Goal: Navigation & Orientation: Find specific page/section

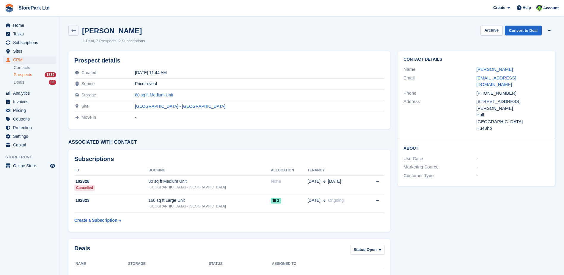
click at [22, 75] on span "Prospects" at bounding box center [23, 75] width 18 height 6
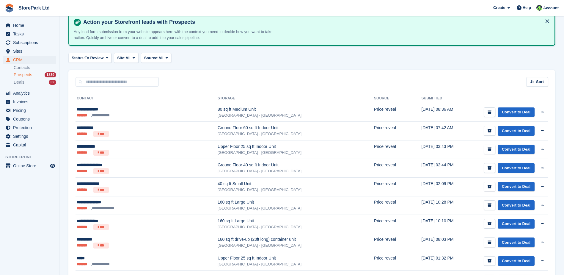
scroll to position [60, 0]
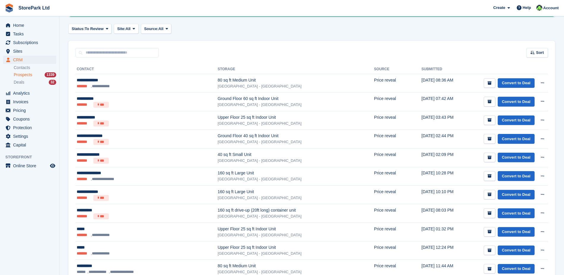
click at [190, 52] on div "Sort Sort by Date submitted Submitted (oldest first) Submitted (newest first)" at bounding box center [311, 49] width 487 height 17
click at [24, 51] on span "Sites" at bounding box center [31, 51] width 36 height 8
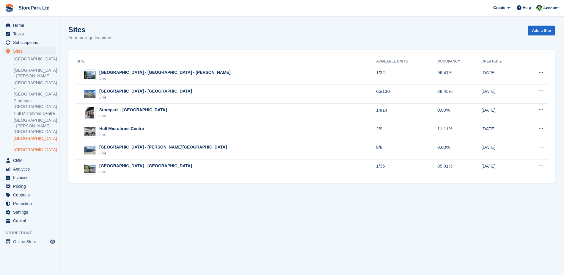
click at [43, 136] on link "[GEOGRAPHIC_DATA] - [GEOGRAPHIC_DATA]" at bounding box center [35, 144] width 43 height 17
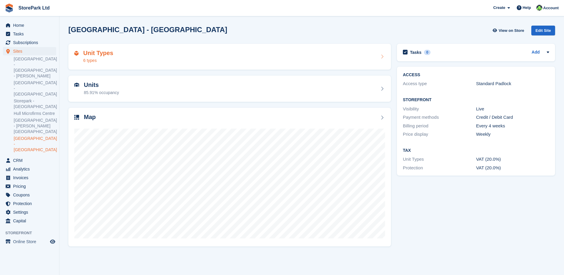
click at [128, 62] on div "Unit Types 6 types" at bounding box center [229, 57] width 311 height 14
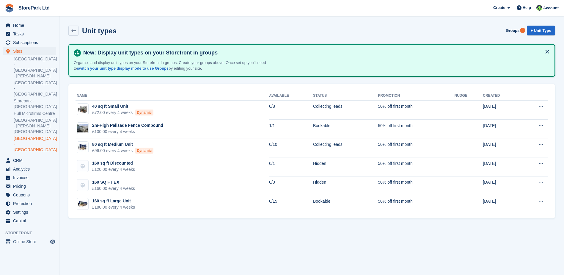
click at [36, 136] on link "[GEOGRAPHIC_DATA] - [GEOGRAPHIC_DATA]" at bounding box center [35, 144] width 43 height 17
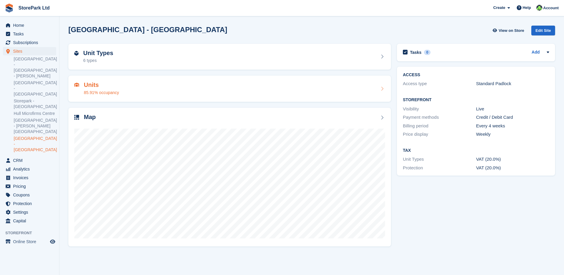
click at [91, 94] on div "85.91% occupancy" at bounding box center [101, 93] width 35 height 6
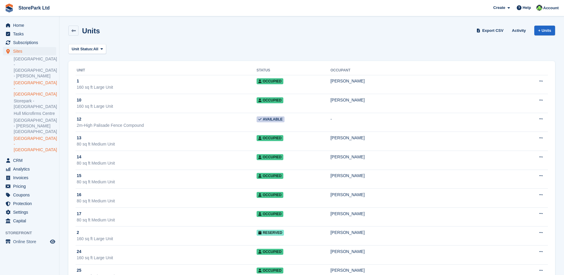
click at [37, 80] on link "[GEOGRAPHIC_DATA] - [GEOGRAPHIC_DATA]" at bounding box center [35, 88] width 43 height 17
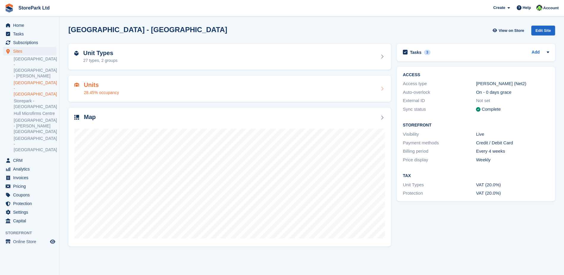
click at [136, 98] on div "Units 28.45% occupancy" at bounding box center [229, 89] width 323 height 26
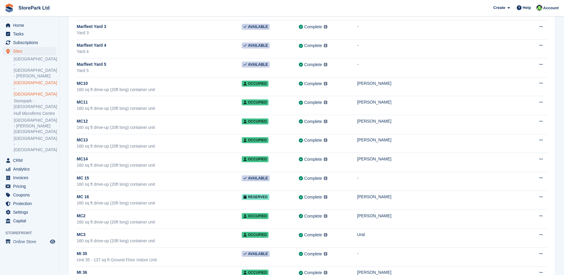
scroll to position [1530, 0]
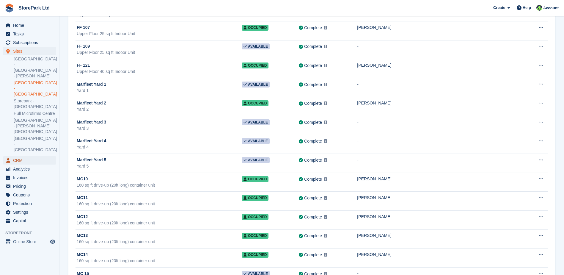
click at [35, 156] on span "CRM" at bounding box center [31, 160] width 36 height 8
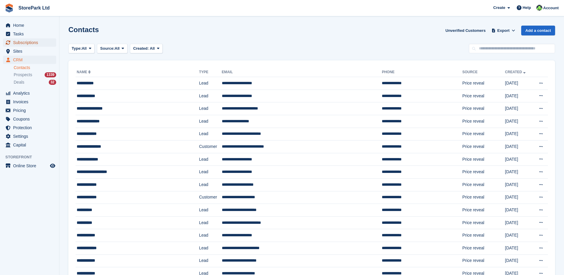
click at [32, 45] on span "Subscriptions" at bounding box center [31, 42] width 36 height 8
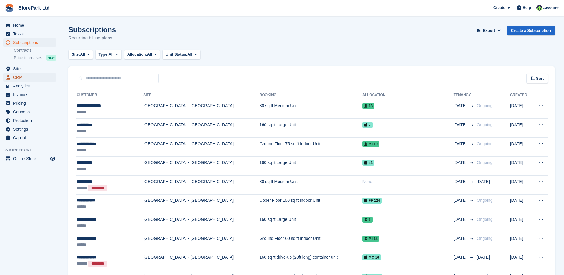
click at [27, 79] on span "CRM" at bounding box center [31, 77] width 36 height 8
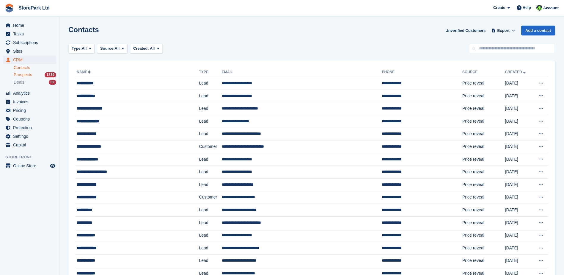
click at [37, 76] on div "Prospects 1339" at bounding box center [35, 75] width 43 height 6
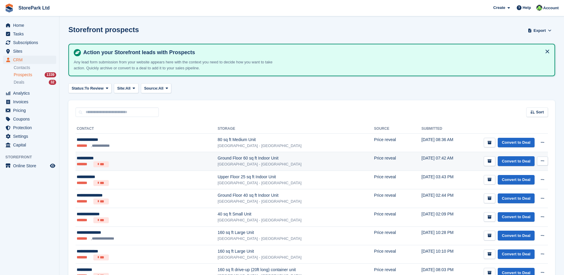
click at [240, 161] on div "Ground Floor 60 sq ft Indoor Unit" at bounding box center [296, 158] width 157 height 6
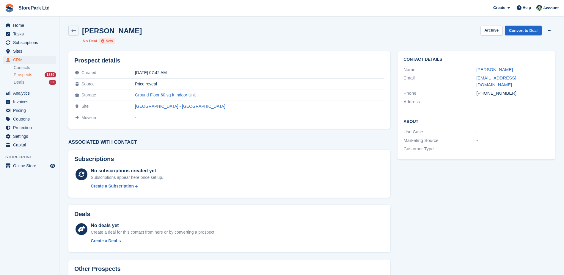
click at [30, 77] on span "Prospects" at bounding box center [23, 75] width 18 height 6
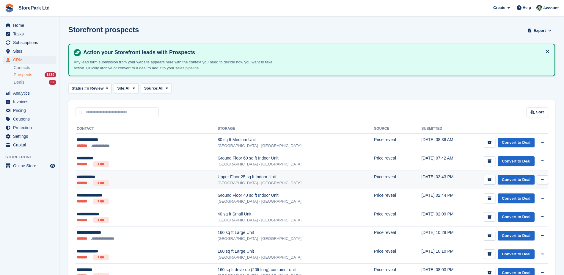
click at [218, 179] on div "Upper Floor 25 sq ft Indoor Unit" at bounding box center [296, 177] width 157 height 6
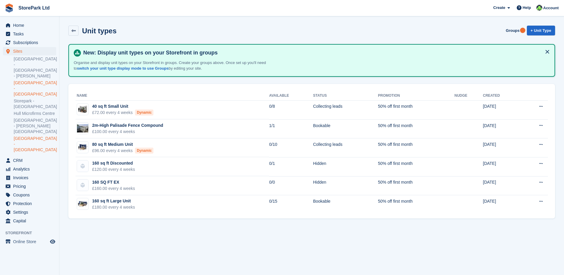
click at [36, 80] on link "[GEOGRAPHIC_DATA] - [GEOGRAPHIC_DATA]" at bounding box center [35, 88] width 43 height 17
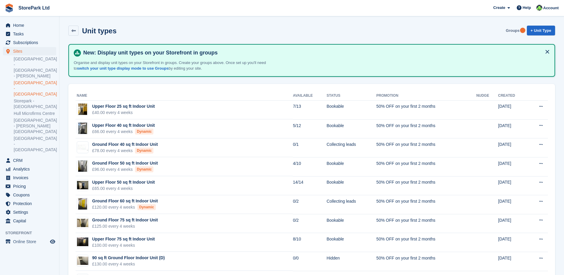
click at [511, 28] on link "Groups" at bounding box center [513, 31] width 18 height 10
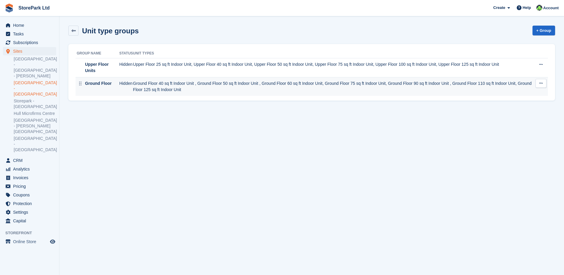
click at [239, 83] on td "Ground Floor 40 sq ft Indoor Unit , Ground Floor 50 sq ft Indoor Unit , Ground …" at bounding box center [334, 86] width 403 height 19
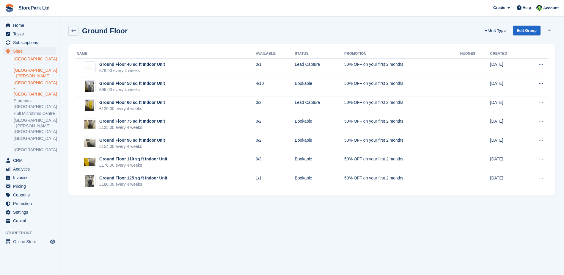
click at [45, 66] on link "[GEOGRAPHIC_DATA] - [GEOGRAPHIC_DATA] - [PERSON_NAME]" at bounding box center [35, 67] width 43 height 23
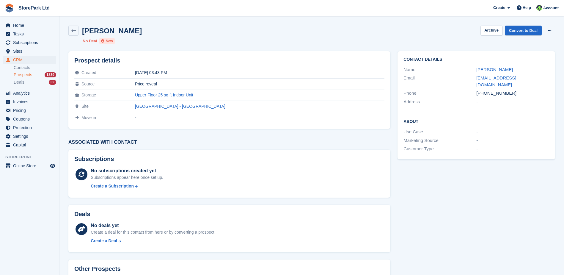
click at [29, 73] on span "Prospects" at bounding box center [23, 75] width 18 height 6
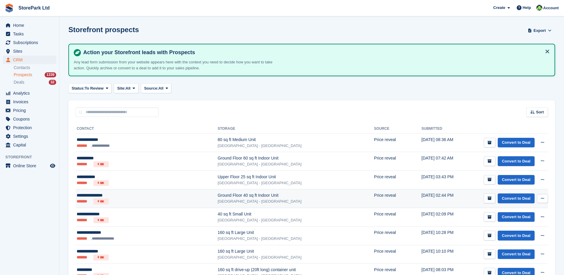
click at [151, 202] on ul "******* ***" at bounding box center [130, 201] width 107 height 6
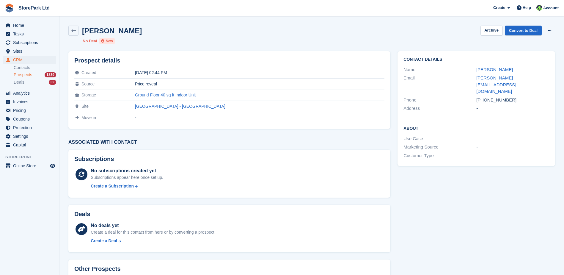
click at [35, 73] on div "Prospects 1339" at bounding box center [35, 75] width 43 height 6
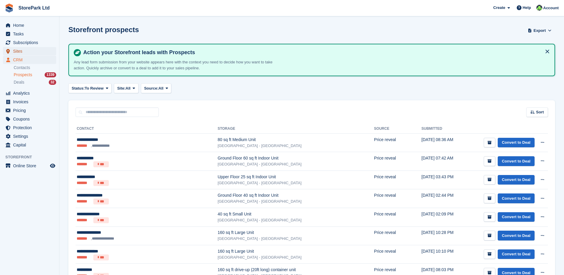
click at [25, 50] on span "Sites" at bounding box center [31, 51] width 36 height 8
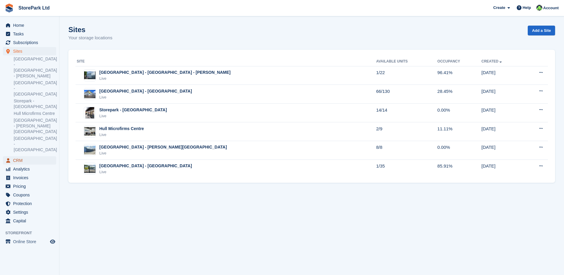
click at [27, 156] on span "CRM" at bounding box center [31, 160] width 36 height 8
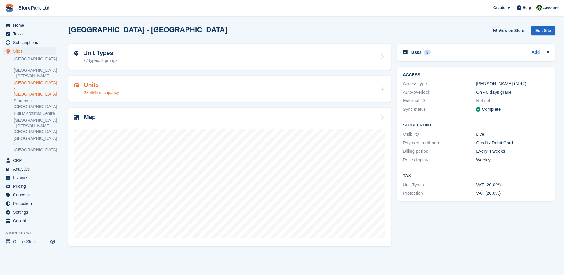
click at [128, 79] on div "Units 28.45% occupancy" at bounding box center [229, 89] width 323 height 26
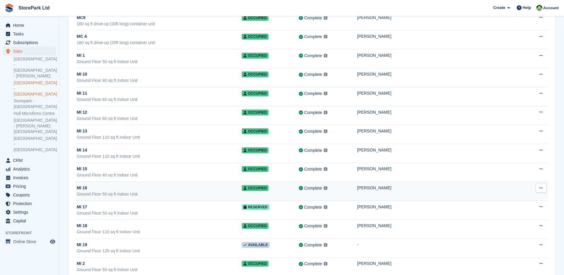
scroll to position [2023, 0]
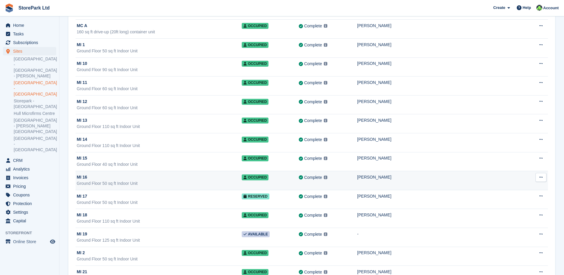
click at [131, 181] on div "Ground Floor 50 sq ft Indoor Unit" at bounding box center [159, 183] width 165 height 6
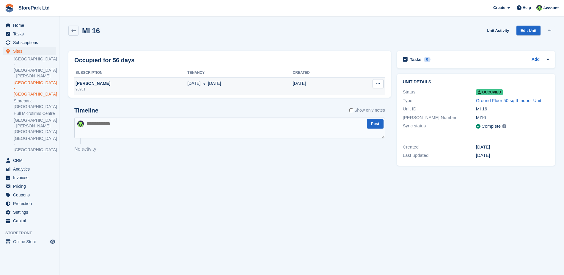
click at [131, 91] on div "90981" at bounding box center [130, 89] width 113 height 5
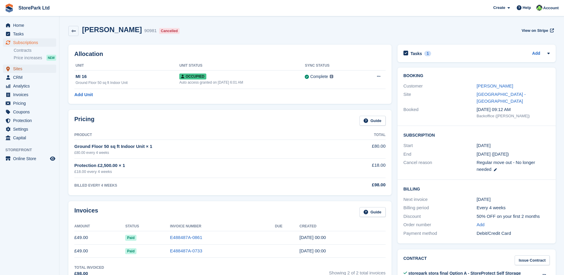
click at [23, 71] on span "Sites" at bounding box center [31, 69] width 36 height 8
